Goal: Task Accomplishment & Management: Use online tool/utility

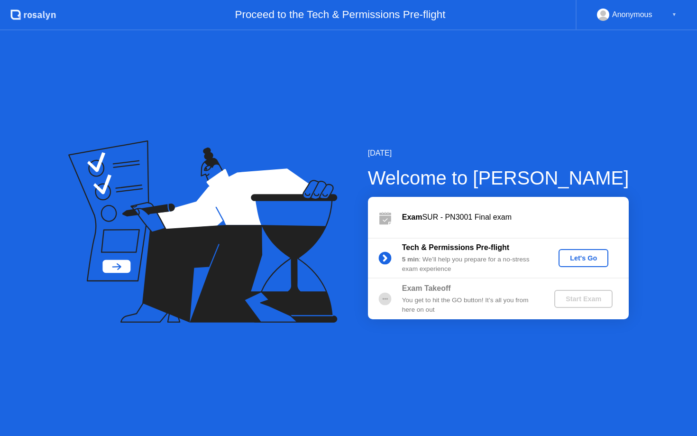
click at [585, 260] on div "Let's Go" at bounding box center [583, 258] width 42 height 8
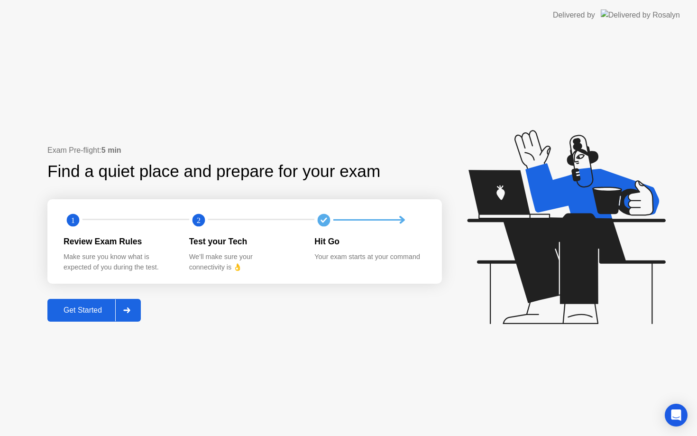
click at [90, 312] on div "Get Started" at bounding box center [82, 310] width 65 height 9
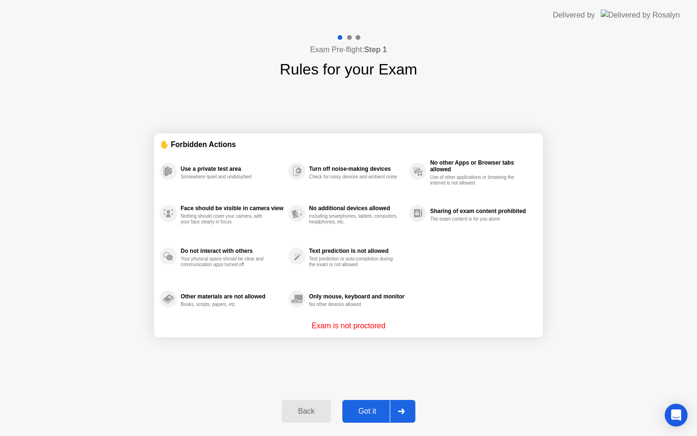
click at [378, 404] on button "Got it" at bounding box center [378, 411] width 73 height 23
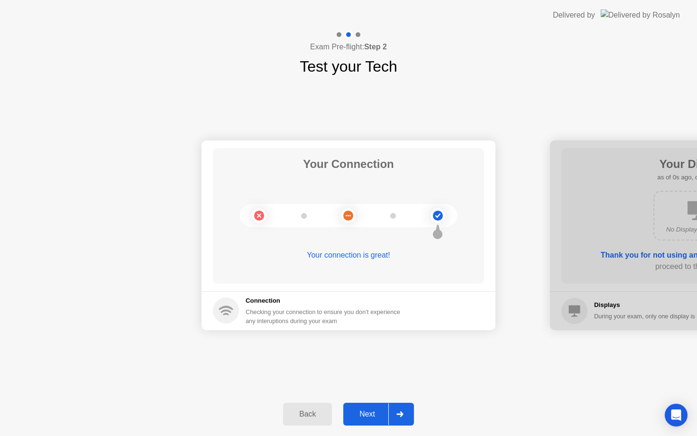
click at [362, 412] on div "Next" at bounding box center [367, 414] width 42 height 9
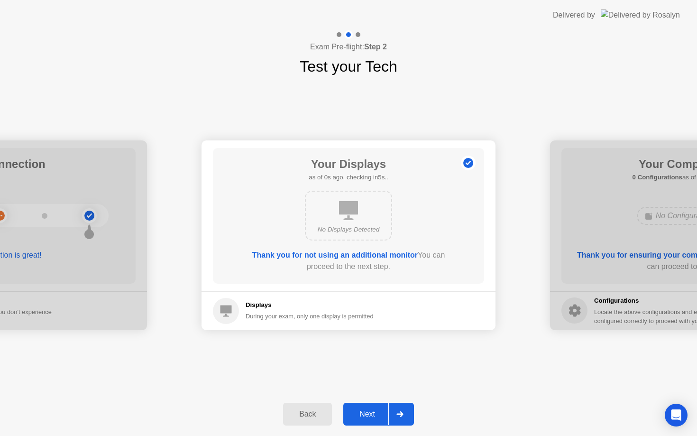
click at [362, 412] on div "Next" at bounding box center [367, 414] width 42 height 9
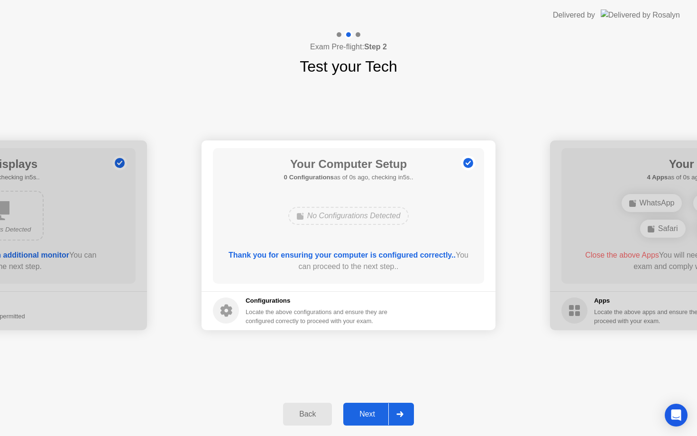
click at [362, 412] on div "Next" at bounding box center [367, 414] width 42 height 9
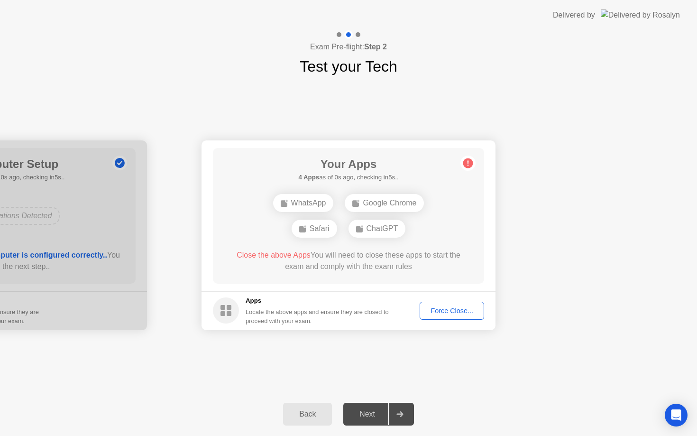
click at [362, 412] on div "Next" at bounding box center [367, 414] width 42 height 9
click at [297, 207] on div "WhatsApp" at bounding box center [303, 203] width 61 height 18
click at [366, 203] on div "Google Chrome" at bounding box center [384, 203] width 79 height 18
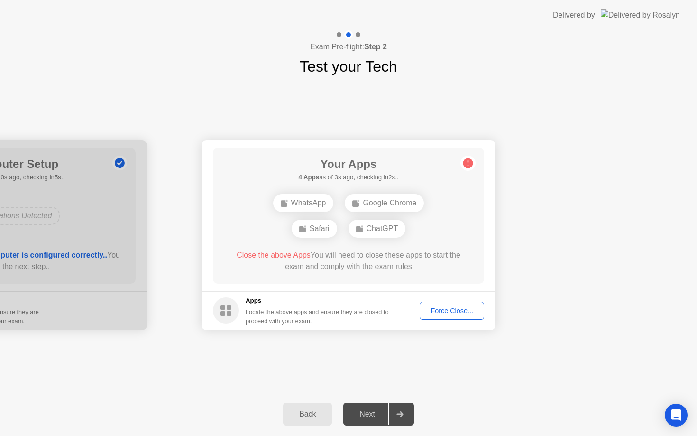
click at [362, 228] on icon at bounding box center [360, 229] width 8 height 8
click at [324, 224] on div "Safari" at bounding box center [315, 229] width 46 height 18
click at [278, 254] on span "Close the above Apps" at bounding box center [274, 255] width 74 height 8
click at [457, 312] on div "Force Close..." at bounding box center [452, 311] width 58 height 8
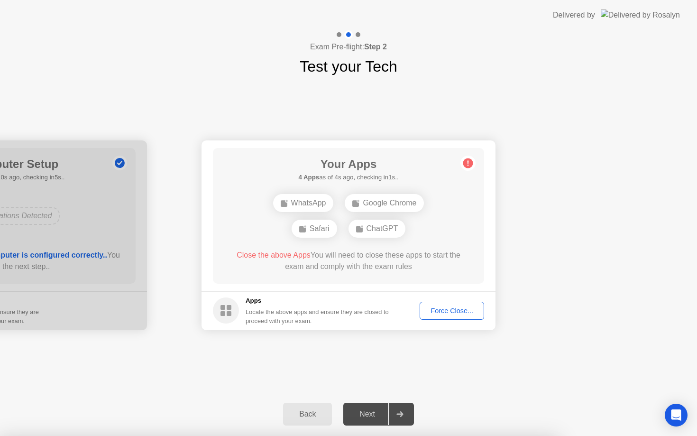
click at [362, 418] on div "Next" at bounding box center [367, 414] width 42 height 9
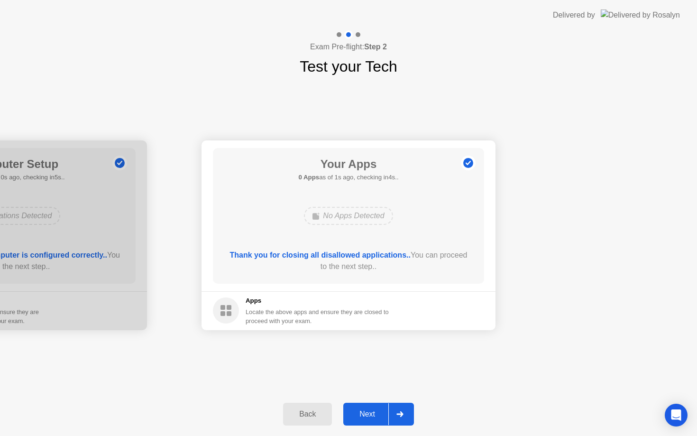
click at [367, 414] on div "Next" at bounding box center [367, 414] width 42 height 9
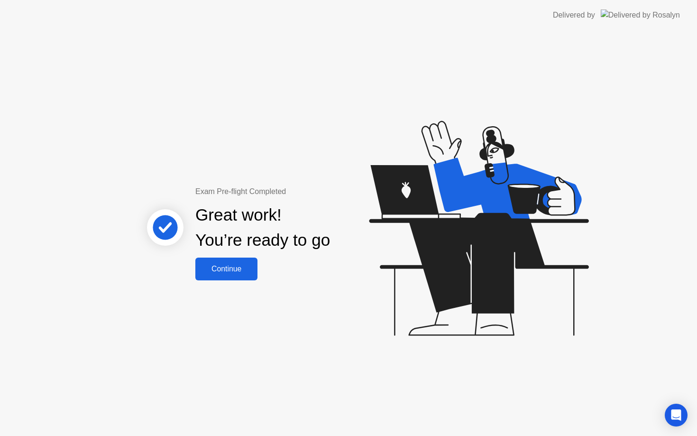
click at [242, 260] on button "Continue" at bounding box center [226, 268] width 62 height 23
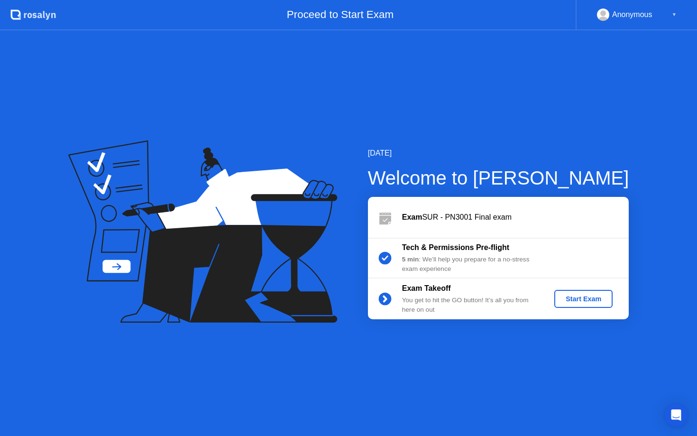
click at [588, 295] on div "Start Exam" at bounding box center [583, 299] width 51 height 8
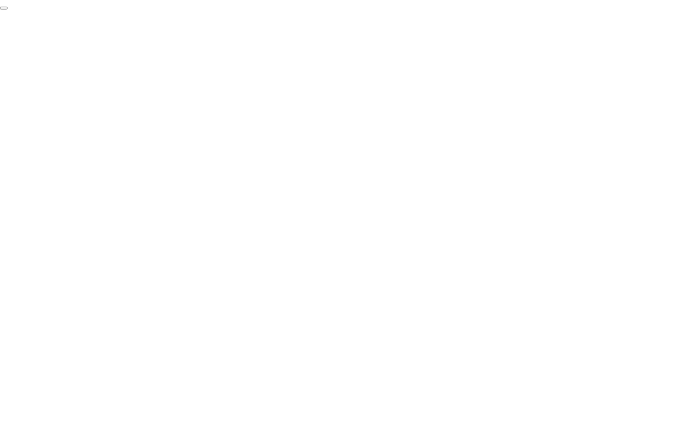
click at [8, 9] on button "End Proctoring Session" at bounding box center [4, 8] width 8 height 3
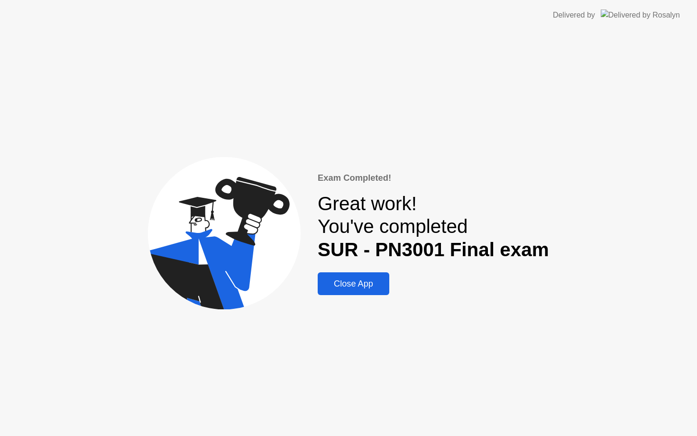
click at [365, 281] on div "Close App" at bounding box center [354, 284] width 66 height 10
